Goal: Transaction & Acquisition: Purchase product/service

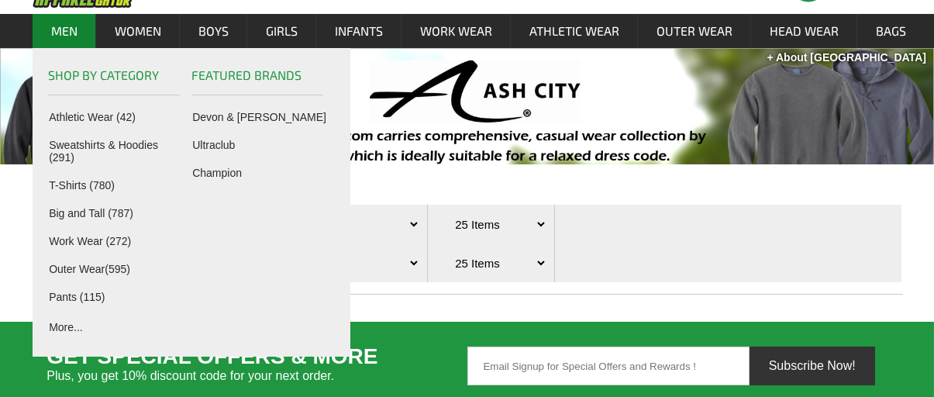
scroll to position [77, 0]
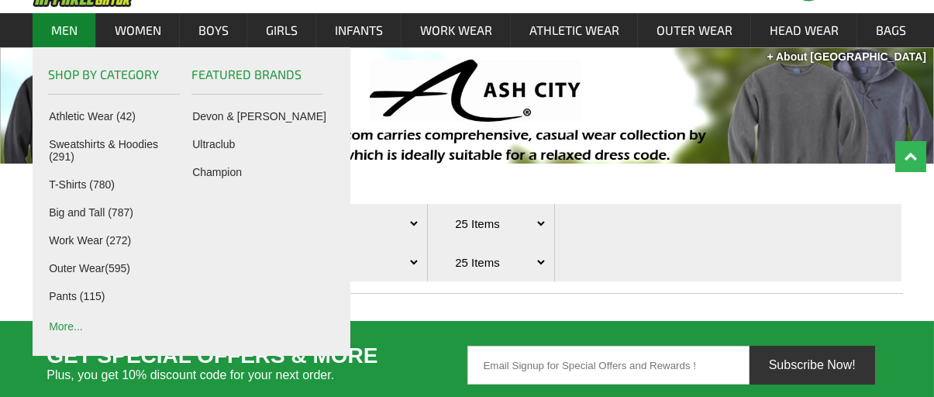
click at [62, 324] on link "More..." at bounding box center [117, 325] width 136 height 15
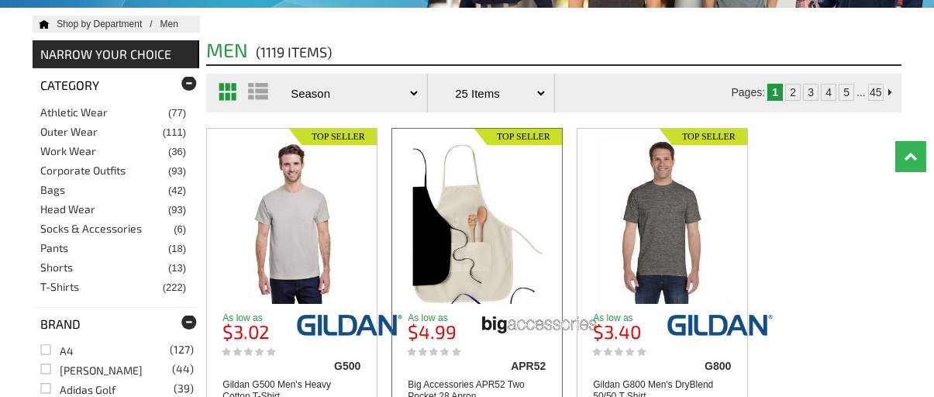
scroll to position [232, 0]
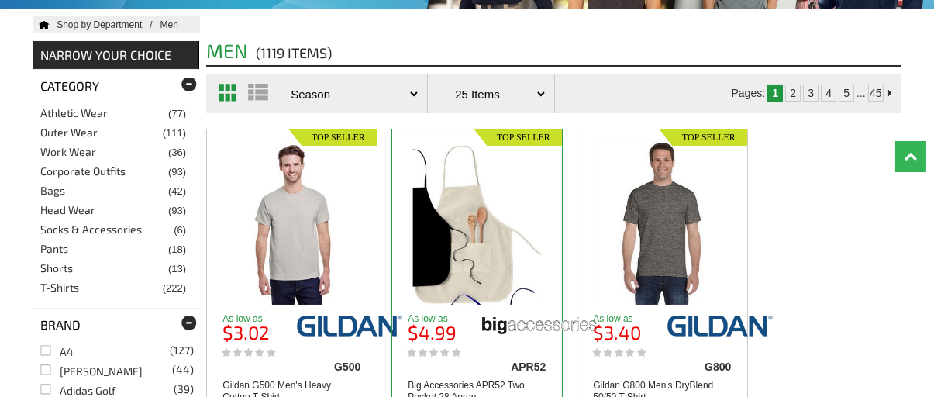
click at [474, 241] on img at bounding box center [477, 222] width 131 height 163
